Goal: Task Accomplishment & Management: Manage account settings

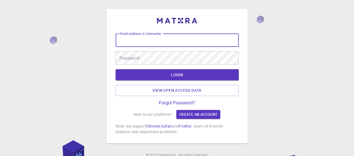
click at [173, 41] on input "Email address or Username" at bounding box center [177, 40] width 123 height 13
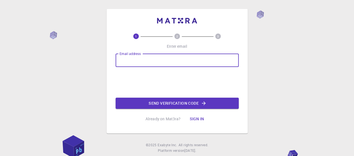
drag, startPoint x: 0, startPoint y: 0, endPoint x: 171, endPoint y: 58, distance: 180.4
click at [171, 58] on input "Email address" at bounding box center [177, 60] width 123 height 13
type input "yennefer700@gmail.com"
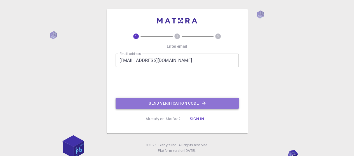
click at [162, 107] on button "Send verification code" at bounding box center [177, 103] width 123 height 11
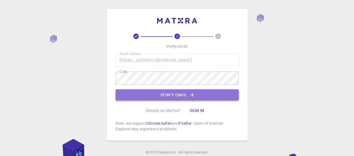
click at [173, 91] on button "Verify email" at bounding box center [177, 95] width 123 height 11
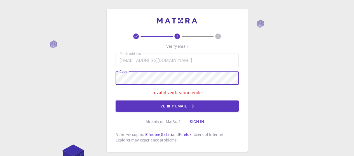
click at [96, 78] on div "2 3 Verify email Email address yennefer700@gmail.com Email address Code Code In…" at bounding box center [177, 94] width 354 height 189
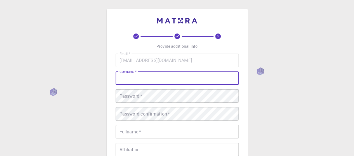
click at [159, 75] on input "username   *" at bounding box center [177, 78] width 123 height 13
type input "yenny.yarn"
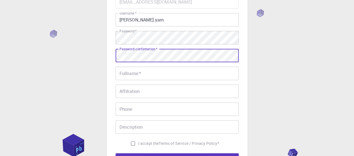
scroll to position [64, 0]
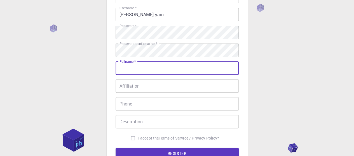
click at [151, 71] on input "Fullname   *" at bounding box center [177, 68] width 123 height 13
type input "yennefer"
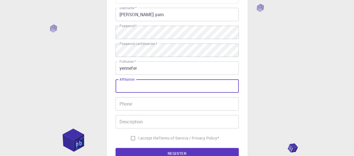
click at [147, 85] on input "Affiliation" at bounding box center [177, 85] width 123 height 13
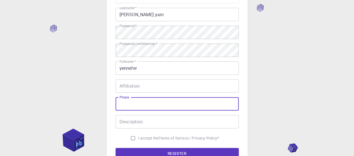
click at [138, 107] on input "Phone" at bounding box center [177, 103] width 123 height 13
type input "0917890727"
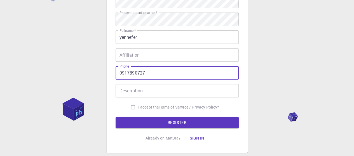
scroll to position [95, 0]
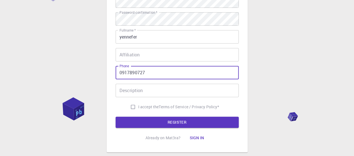
drag, startPoint x: 150, startPoint y: 74, endPoint x: 105, endPoint y: 71, distance: 45.1
click at [105, 71] on div "3 Provide additional info Email   * yennefer700@gmail.com Email   * username   …" at bounding box center [177, 47] width 354 height 285
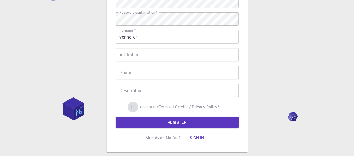
click at [132, 105] on input "I accept the Terms of Service / Privacy Policy *" at bounding box center [133, 107] width 11 height 11
checkbox input "true"
drag, startPoint x: 134, startPoint y: 115, endPoint x: 134, endPoint y: 119, distance: 3.7
click at [134, 119] on form "Email   * yennefer700@gmail.com Email   * username   * yenny.yarn username   * …" at bounding box center [177, 44] width 123 height 170
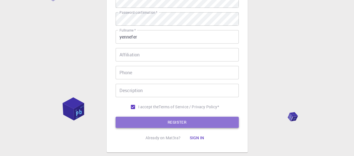
click at [134, 119] on button "REGISTER" at bounding box center [177, 122] width 123 height 11
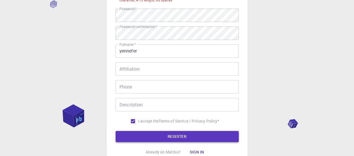
scroll to position [109, 0]
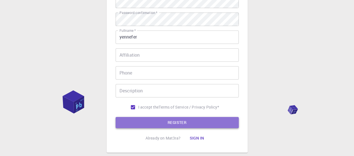
click at [177, 126] on button "REGISTER" at bounding box center [177, 122] width 123 height 11
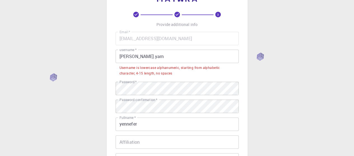
scroll to position [6, 0]
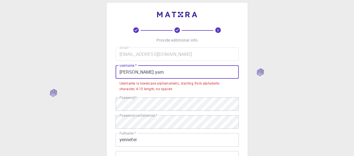
click at [132, 74] on input "yenny.yarn" at bounding box center [177, 71] width 123 height 13
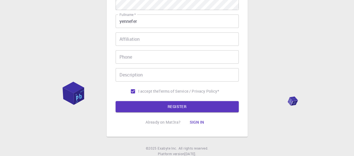
scroll to position [129, 0]
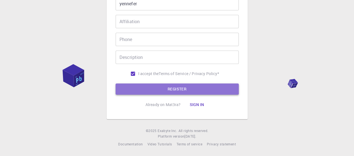
click at [139, 86] on button "REGISTER" at bounding box center [177, 89] width 123 height 11
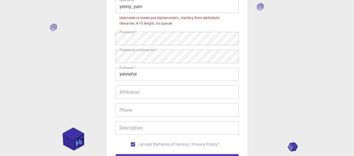
scroll to position [55, 0]
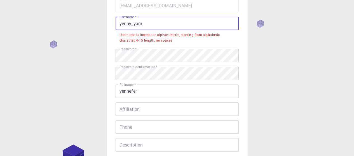
drag, startPoint x: 152, startPoint y: 21, endPoint x: 89, endPoint y: 28, distance: 63.6
click at [89, 28] on div "3 Provide additional info Email   * yennefer700@gmail.com Email   * username   …" at bounding box center [177, 94] width 354 height 299
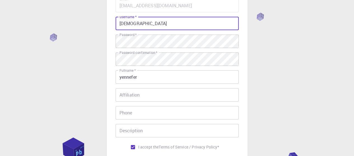
scroll to position [129, 0]
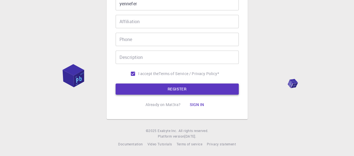
type input "[DEMOGRAPHIC_DATA]"
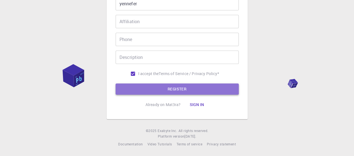
click at [154, 84] on button "REGISTER" at bounding box center [177, 89] width 123 height 11
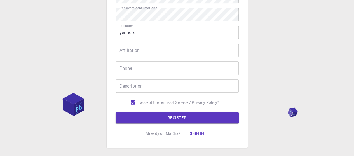
scroll to position [100, 0]
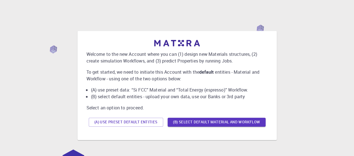
scroll to position [43, 0]
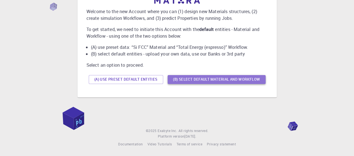
click at [212, 81] on button "(B) Select default material and workflow" at bounding box center [217, 79] width 98 height 9
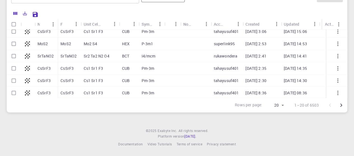
scroll to position [0, 0]
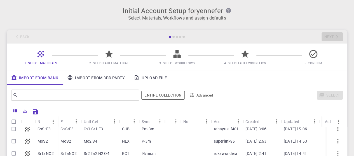
click at [108, 59] on icon at bounding box center [109, 54] width 10 height 10
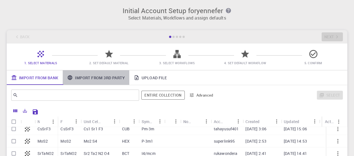
click at [103, 80] on link "Import From 3rd Party" at bounding box center [96, 78] width 66 height 15
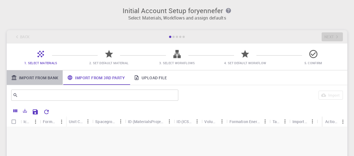
click at [54, 74] on link "Import From Bank" at bounding box center [35, 78] width 56 height 15
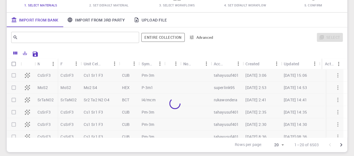
scroll to position [60, 0]
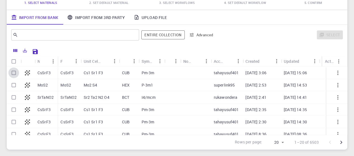
click at [13, 72] on input "Select row" at bounding box center [13, 73] width 11 height 11
checkbox input "true"
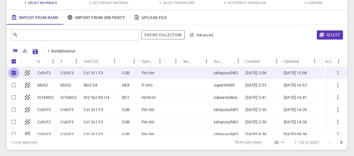
click at [13, 72] on input "Unselect row" at bounding box center [13, 73] width 11 height 11
checkbox input "false"
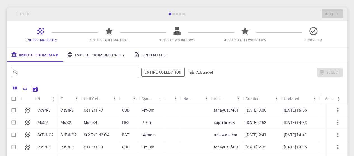
scroll to position [0, 0]
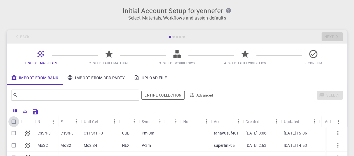
click at [15, 121] on input "Select all rows" at bounding box center [13, 122] width 11 height 11
checkbox input "true"
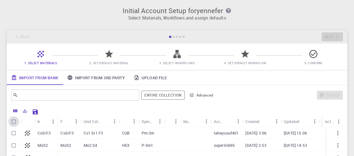
checkbox input "true"
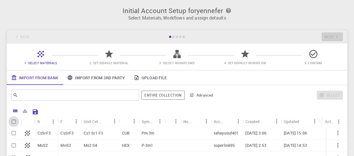
checkbox input "true"
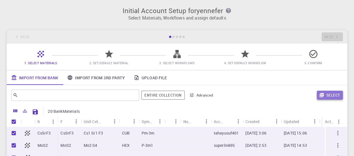
click at [324, 97] on icon "button" at bounding box center [321, 95] width 5 height 5
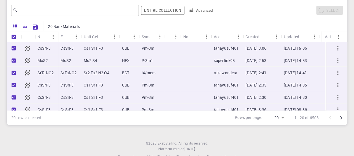
scroll to position [86, 0]
click at [13, 36] on input "Unselect all rows" at bounding box center [13, 36] width 11 height 11
checkbox input "false"
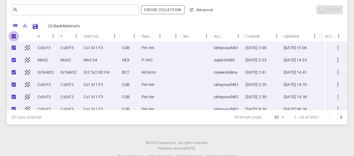
checkbox input "false"
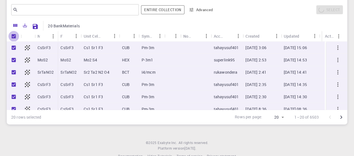
checkbox input "false"
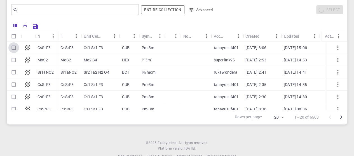
click at [13, 48] on input "Select row" at bounding box center [13, 48] width 11 height 11
checkbox input "true"
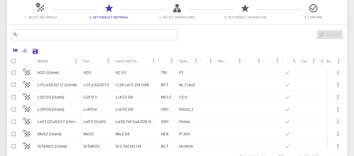
scroll to position [46, 0]
click at [14, 71] on input "Select row" at bounding box center [13, 72] width 11 height 11
checkbox input "true"
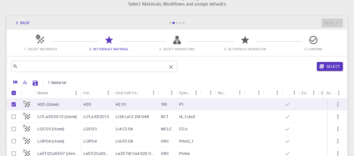
scroll to position [14, 0]
click at [332, 67] on button "Select" at bounding box center [330, 66] width 26 height 9
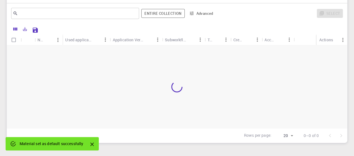
scroll to position [67, 0]
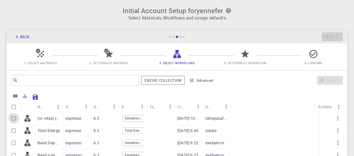
click at [12, 121] on input "Select row" at bounding box center [13, 118] width 11 height 11
checkbox input "true"
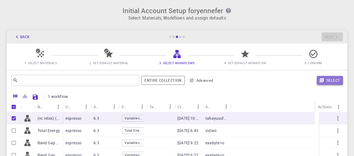
click at [331, 81] on button "Select" at bounding box center [330, 80] width 26 height 9
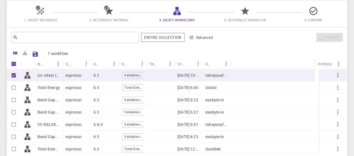
scroll to position [47, 0]
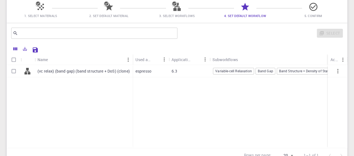
click at [105, 73] on p "(vc relax) (band gap) (band structure + DoS) (clone)" at bounding box center [83, 72] width 92 height 6
checkbox input "true"
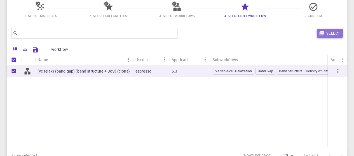
click at [332, 33] on button "Select" at bounding box center [330, 33] width 26 height 9
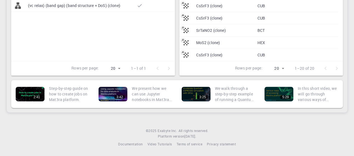
scroll to position [0, 0]
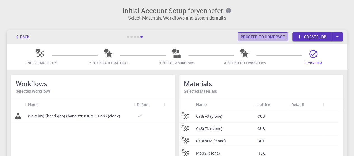
click at [277, 39] on link "Proceed to homepage" at bounding box center [263, 36] width 50 height 9
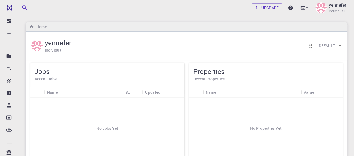
scroll to position [22, 0]
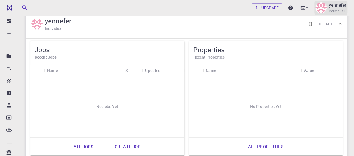
click at [332, 5] on p "yennefer" at bounding box center [337, 5] width 17 height 7
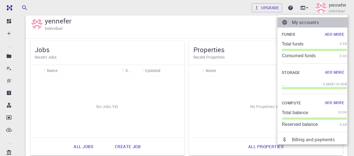
click at [312, 21] on p "My accounts" at bounding box center [319, 22] width 55 height 7
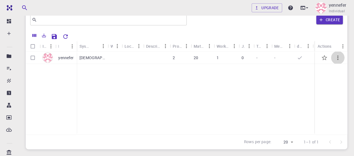
click at [336, 58] on icon "button" at bounding box center [337, 58] width 7 height 7
click at [334, 8] on div at bounding box center [177, 78] width 354 height 156
click at [334, 8] on p "yennefer" at bounding box center [337, 5] width 17 height 7
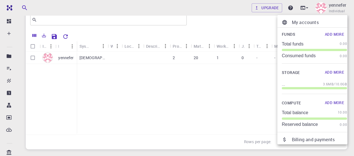
drag, startPoint x: 329, startPoint y: 12, endPoint x: 330, endPoint y: 4, distance: 8.5
click at [330, 4] on div at bounding box center [177, 78] width 354 height 156
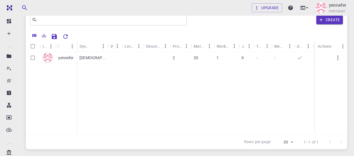
click at [330, 4] on p "yennefer" at bounding box center [337, 5] width 17 height 7
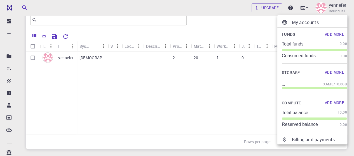
scroll to position [37, 0]
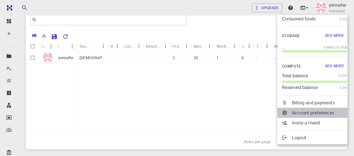
click at [304, 114] on p "Account preferences" at bounding box center [319, 113] width 55 height 7
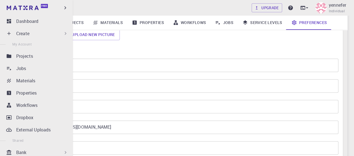
scroll to position [88, 0]
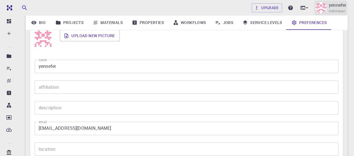
click at [334, 9] on span "Individual" at bounding box center [337, 11] width 16 height 6
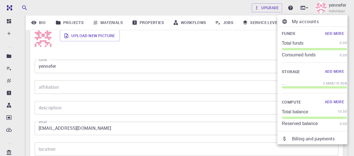
scroll to position [0, 0]
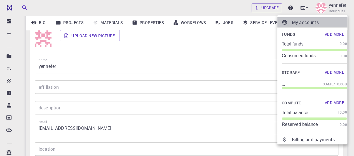
click at [295, 24] on p "My accounts" at bounding box center [319, 22] width 55 height 7
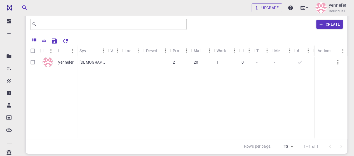
scroll to position [15, 0]
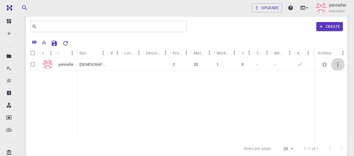
click at [337, 66] on icon "button" at bounding box center [337, 64] width 1 height 4
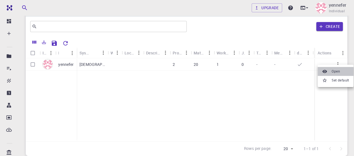
click at [332, 72] on span "Open" at bounding box center [336, 72] width 8 height 6
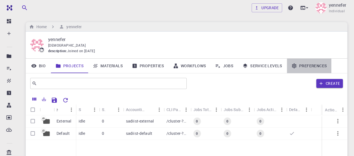
click at [312, 67] on link "Preferences" at bounding box center [309, 66] width 44 height 15
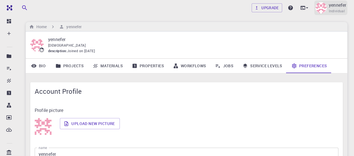
click at [329, 5] on p "yennefer" at bounding box center [337, 5] width 17 height 7
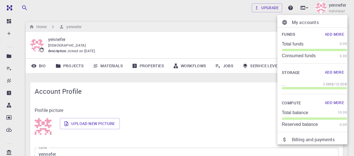
drag, startPoint x: 327, startPoint y: 8, endPoint x: 331, endPoint y: 6, distance: 4.1
